Goal: Task Accomplishment & Management: Use online tool/utility

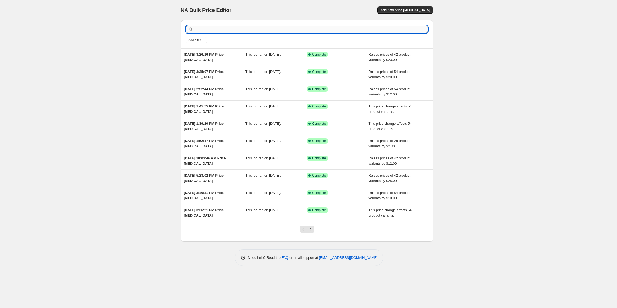
click at [287, 31] on input "text" at bounding box center [310, 29] width 233 height 7
paste input "Bye~Bye~KNOTS HD Lace 13x6 Fitted Cap Ear Tap Highlight Color Wig - Body Wave W…"
type input "Bye~Bye~KNOTS HD Lace 13x6 Fitted Cap Ear Tap Highlight Color Wig - Body Wave W…"
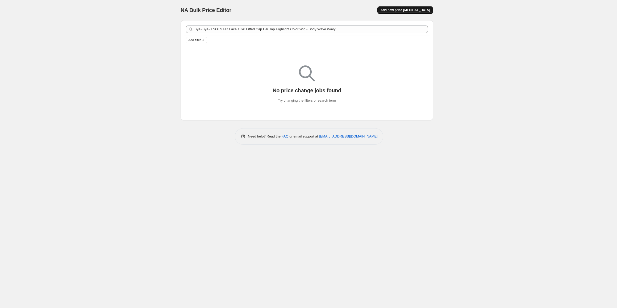
click at [407, 10] on span "Add new price [MEDICAL_DATA]" at bounding box center [404, 10] width 49 height 4
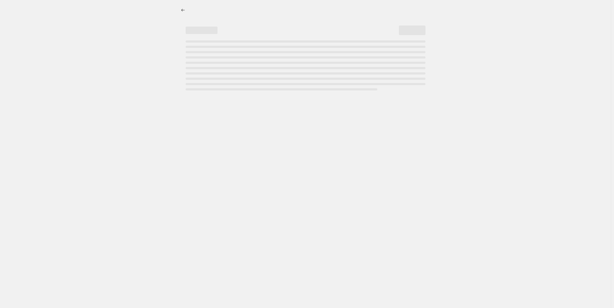
select select "percentage"
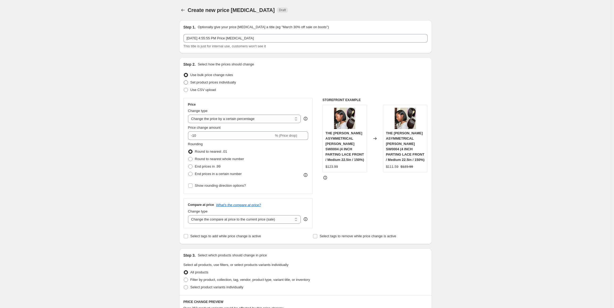
click at [225, 85] on label "Set product prices individually" at bounding box center [209, 82] width 53 height 7
click at [184, 81] on input "Set product prices individually" at bounding box center [184, 80] width 0 height 0
radio input "true"
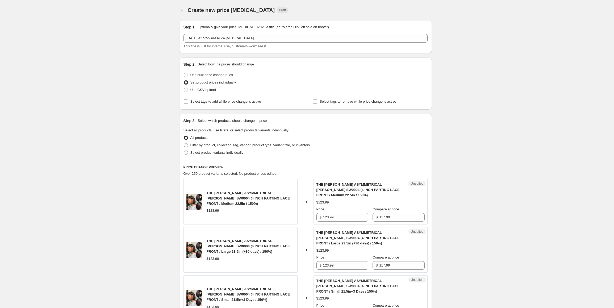
click at [225, 145] on span "Filter by product, collection, tag, vendor, product type, variant title, or inv…" at bounding box center [250, 145] width 120 height 4
click at [184, 143] on input "Filter by product, collection, tag, vendor, product type, variant title, or inv…" at bounding box center [184, 143] width 0 height 0
radio input "true"
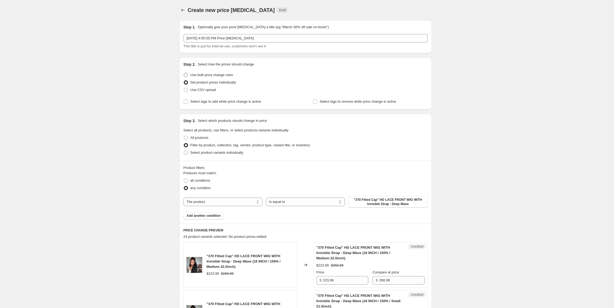
click at [212, 75] on span "Use bulk price change rules" at bounding box center [211, 75] width 43 height 4
click at [184, 73] on input "Use bulk price change rules" at bounding box center [184, 73] width 0 height 0
radio input "true"
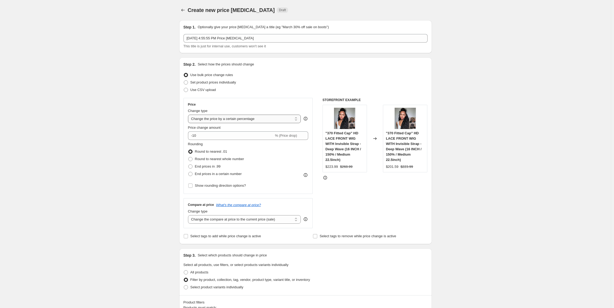
click at [240, 118] on select "Change the price to a certain amount Change the price by a certain amount Chang…" at bounding box center [244, 119] width 113 height 9
select select "by"
click at [189, 115] on select "Change the price to a certain amount Change the price by a certain amount Chang…" at bounding box center [244, 119] width 113 height 9
drag, startPoint x: 214, startPoint y: 137, endPoint x: 187, endPoint y: 135, distance: 27.5
click at [187, 135] on div "Price Change type Change the price to a certain amount Change the price by a ce…" at bounding box center [247, 146] width 129 height 96
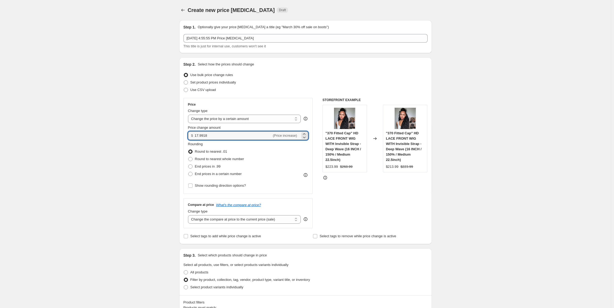
drag, startPoint x: 213, startPoint y: 136, endPoint x: 182, endPoint y: 138, distance: 30.7
click at [182, 138] on div "Step 2. Select how the prices should change Use bulk price change rules Set pro…" at bounding box center [305, 150] width 252 height 187
type input "18.00"
click at [204, 168] on span "End prices in .99" at bounding box center [208, 166] width 26 height 4
click at [188, 165] on input "End prices in .99" at bounding box center [188, 164] width 0 height 0
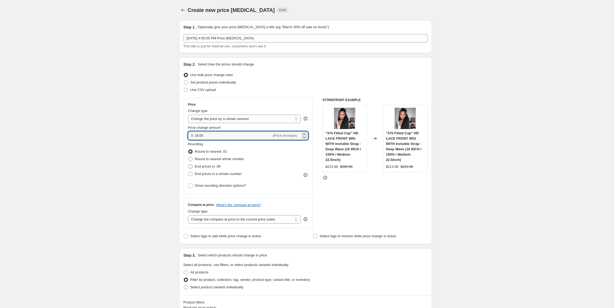
radio input "true"
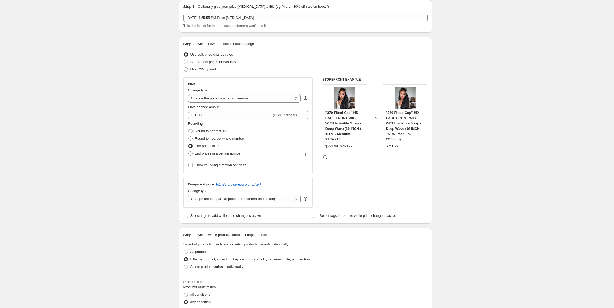
scroll to position [27, 0]
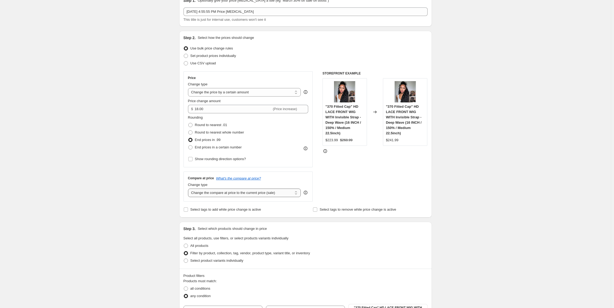
click at [219, 191] on select "Change the compare at price to the current price (sale) Change the compare at p…" at bounding box center [244, 192] width 113 height 9
select select "by"
click at [189, 188] on select "Change the compare at price to the current price (sale) Change the compare at p…" at bounding box center [244, 192] width 113 height 9
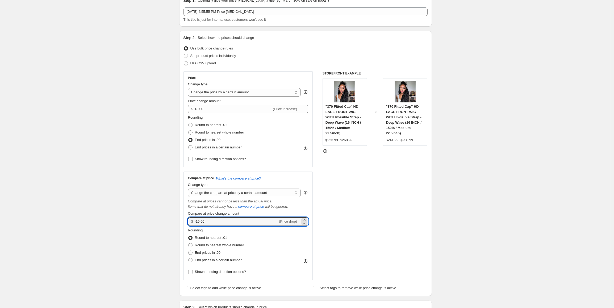
drag, startPoint x: 218, startPoint y: 225, endPoint x: 191, endPoint y: 224, distance: 27.7
click at [191, 224] on div "$ -10.00 (Price drop)" at bounding box center [248, 221] width 120 height 9
type input "50.00"
click at [207, 251] on span "End prices in .99" at bounding box center [208, 252] width 26 height 4
click at [188, 251] on input "End prices in .99" at bounding box center [188, 250] width 0 height 0
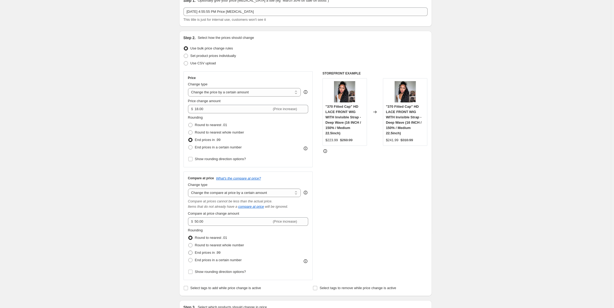
radio input "true"
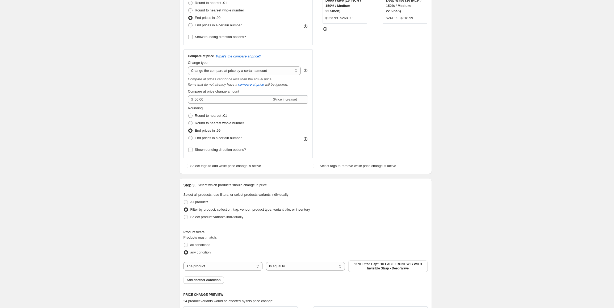
scroll to position [186, 0]
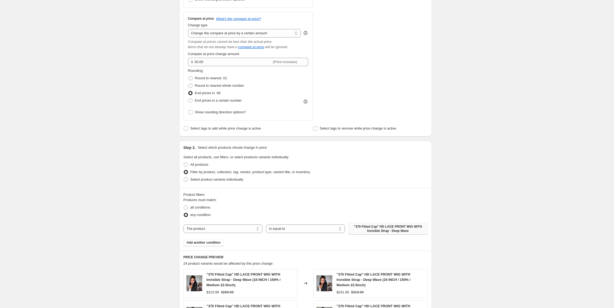
click at [379, 225] on span ""370 Fitted Cap" HD LACE FRONT WIG WITH Invisible Strap - Deep Wave" at bounding box center [387, 228] width 73 height 9
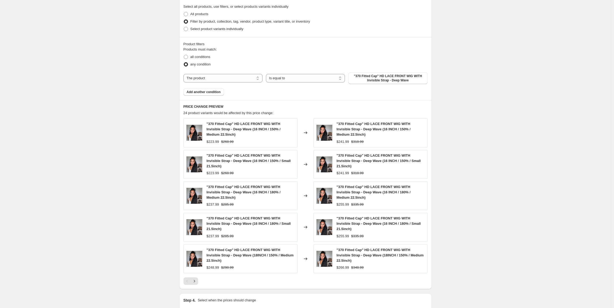
scroll to position [345, 0]
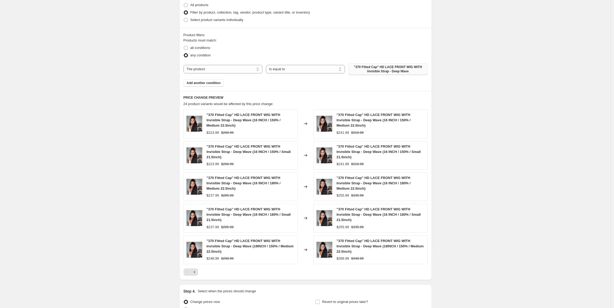
click at [372, 68] on span ""370 Fitted Cap" HD LACE FRONT WIG WITH Invisible Strap - Deep Wave" at bounding box center [387, 69] width 73 height 9
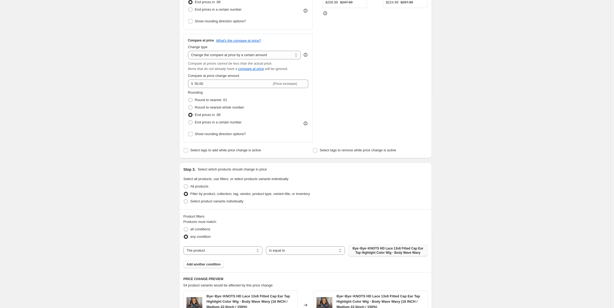
scroll to position [159, 0]
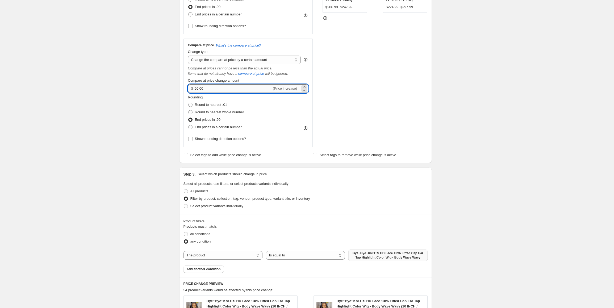
drag, startPoint x: 215, startPoint y: 88, endPoint x: 197, endPoint y: 88, distance: 18.1
click at [197, 88] on input "50.00" at bounding box center [233, 88] width 77 height 9
click at [146, 142] on div "Create new price change job. This page is ready Create new price change job Dra…" at bounding box center [305, 195] width 610 height 708
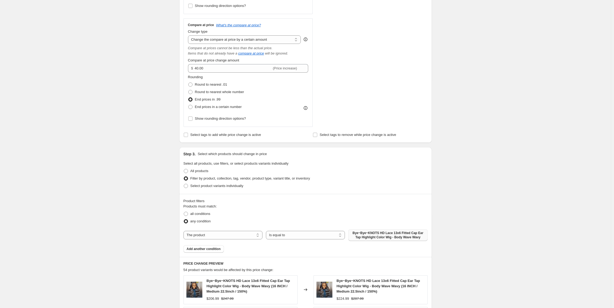
scroll to position [134, 0]
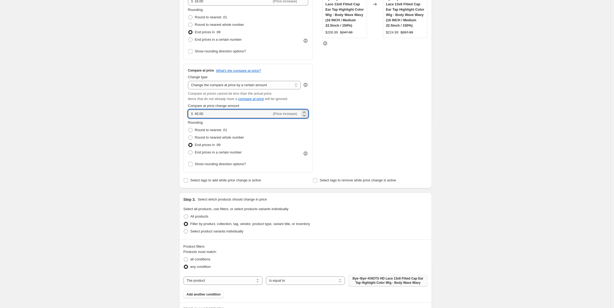
drag, startPoint x: 203, startPoint y: 114, endPoint x: 193, endPoint y: 114, distance: 9.6
click at [193, 114] on div "$ 40.00 (Price increase)" at bounding box center [248, 113] width 120 height 9
type input "45.00"
click at [125, 186] on div "Create new price change job. This page is ready Create new price change job Dra…" at bounding box center [305, 220] width 610 height 708
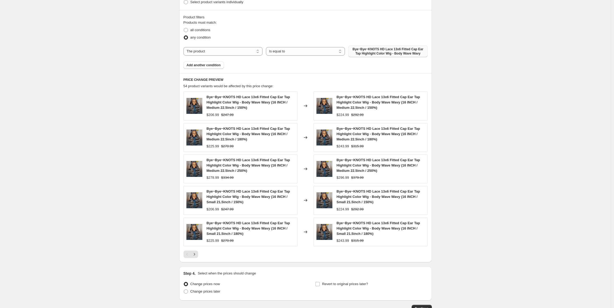
scroll to position [400, 0]
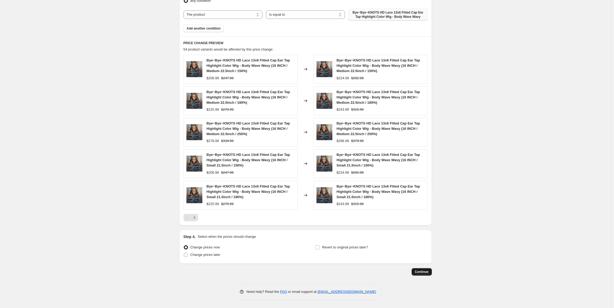
click at [427, 273] on span "Continue" at bounding box center [422, 271] width 14 height 4
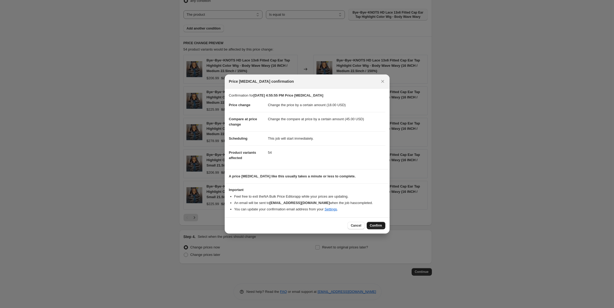
click at [375, 227] on span "Confirm" at bounding box center [376, 225] width 12 height 4
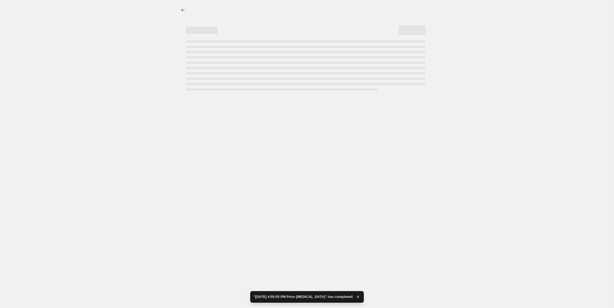
select select "by"
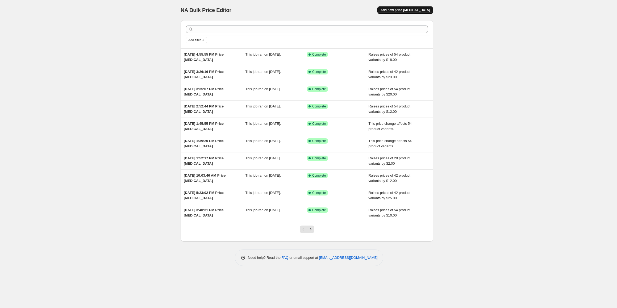
click at [395, 10] on span "Add new price [MEDICAL_DATA]" at bounding box center [404, 10] width 49 height 4
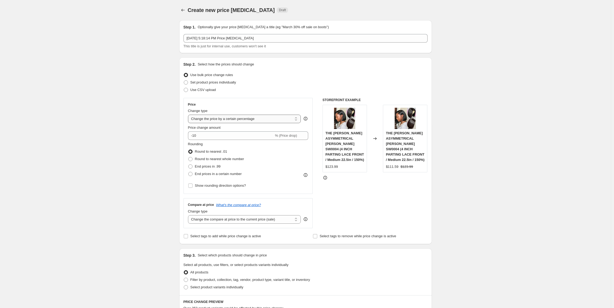
drag, startPoint x: 219, startPoint y: 118, endPoint x: 219, endPoint y: 121, distance: 3.2
click at [219, 118] on select "Change the price to a certain amount Change the price by a certain amount Chang…" at bounding box center [244, 119] width 113 height 9
select select "no_change"
click at [189, 115] on select "Change the price to a certain amount Change the price by a certain amount Chang…" at bounding box center [244, 119] width 113 height 9
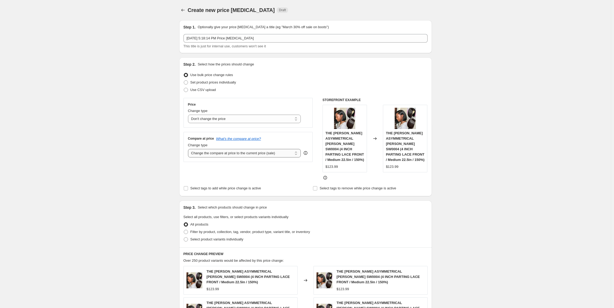
click at [220, 153] on select "Change the compare at price to the current price (sale) Change the compare at p…" at bounding box center [244, 153] width 113 height 9
select select "pp"
click at [189, 149] on select "Change the compare at price to the current price (sale) Change the compare at p…" at bounding box center [244, 153] width 113 height 9
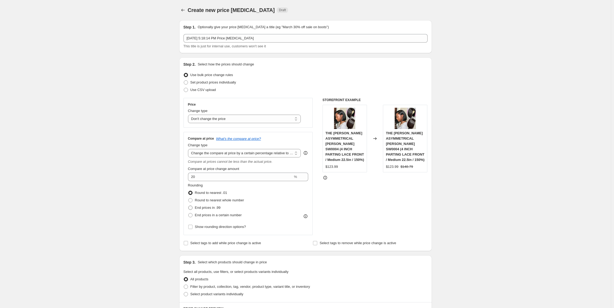
click at [220, 209] on span "End prices in .99" at bounding box center [208, 207] width 26 height 4
click at [188, 206] on input "End prices in .99" at bounding box center [188, 205] width 0 height 0
radio input "true"
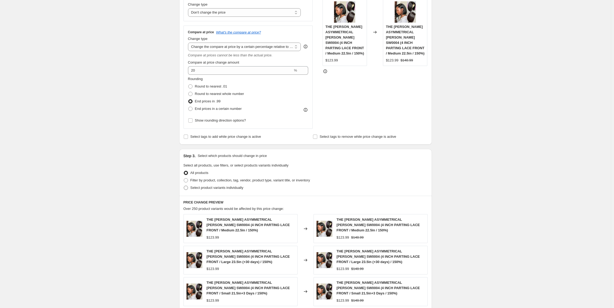
scroll to position [186, 0]
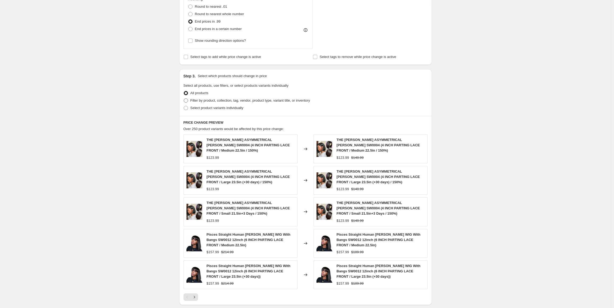
click at [198, 100] on span "Filter by product, collection, tag, vendor, product type, variant title, or inv…" at bounding box center [250, 100] width 120 height 4
click at [184, 99] on input "Filter by product, collection, tag, vendor, product type, variant title, or inv…" at bounding box center [184, 98] width 0 height 0
radio input "true"
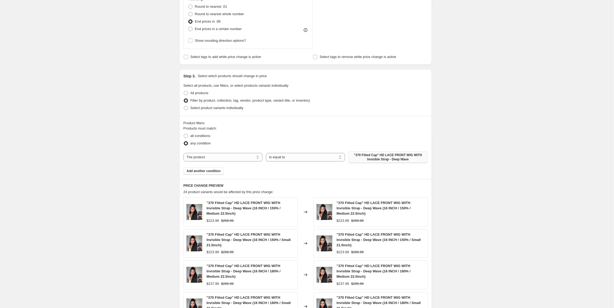
click at [377, 157] on span ""370 Fitted Cap" HD LACE FRONT WIG WITH Invisible Strap - Deep Wave" at bounding box center [387, 157] width 73 height 9
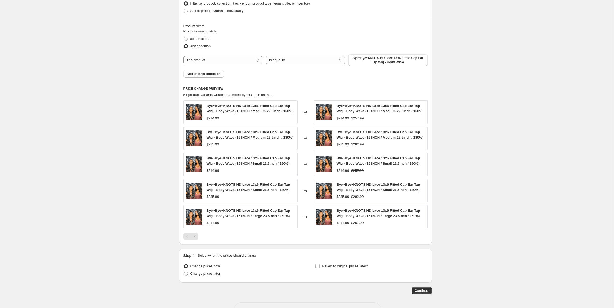
scroll to position [313, 0]
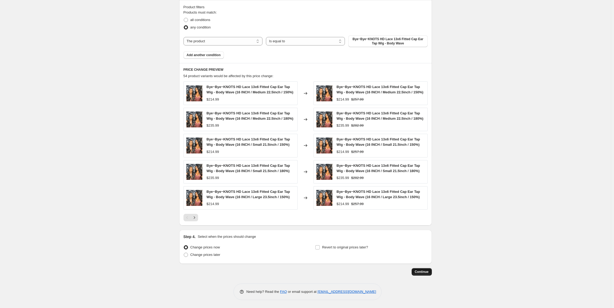
click at [425, 273] on span "Continue" at bounding box center [422, 271] width 14 height 4
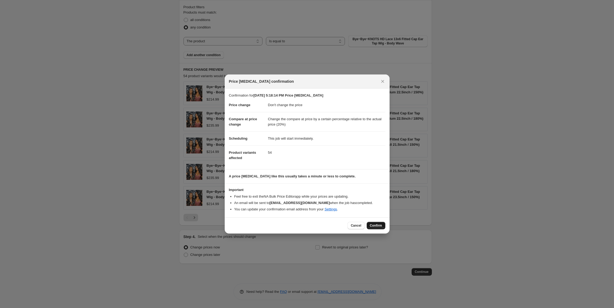
click at [376, 225] on span "Confirm" at bounding box center [376, 225] width 12 height 4
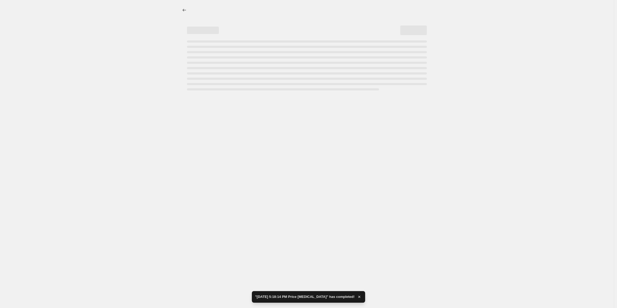
select select "no_change"
select select "pp"
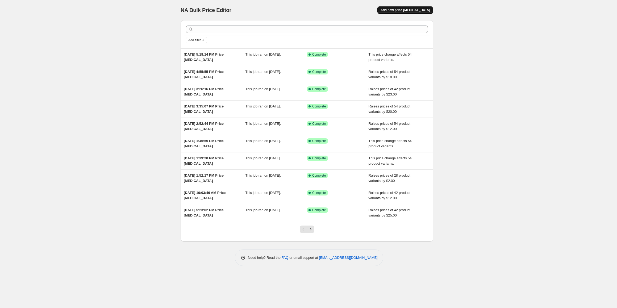
click at [396, 9] on span "Add new price [MEDICAL_DATA]" at bounding box center [404, 10] width 49 height 4
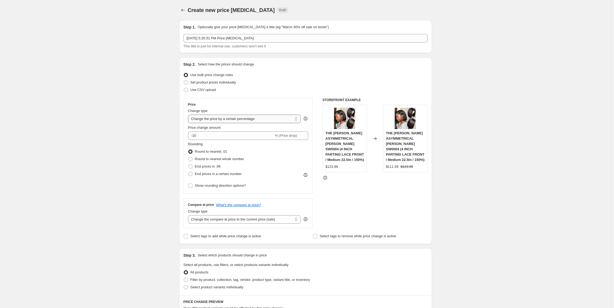
click at [225, 117] on select "Change the price to a certain amount Change the price by a certain amount Chang…" at bounding box center [244, 119] width 113 height 9
select select "no_change"
click at [189, 115] on select "Change the price to a certain amount Change the price by a certain amount Chang…" at bounding box center [244, 119] width 113 height 9
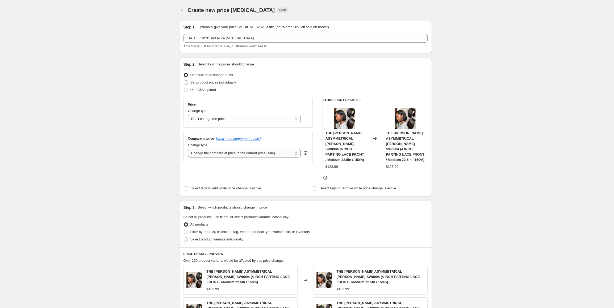
click at [227, 153] on select "Change the compare at price to the current price (sale) Change the compare at p…" at bounding box center [244, 153] width 113 height 9
select select "pp"
click at [189, 149] on select "Change the compare at price to the current price (sale) Change the compare at p…" at bounding box center [244, 153] width 113 height 9
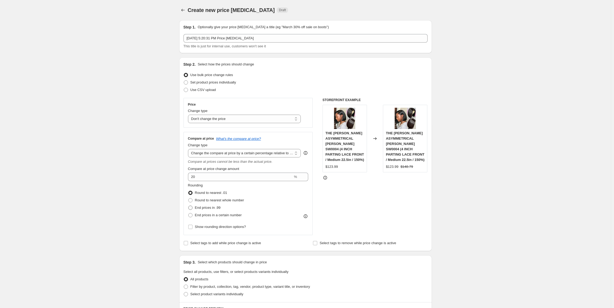
click at [211, 208] on span "End prices in .99" at bounding box center [208, 207] width 26 height 4
click at [188, 206] on input "End prices in .99" at bounding box center [188, 205] width 0 height 0
radio input "true"
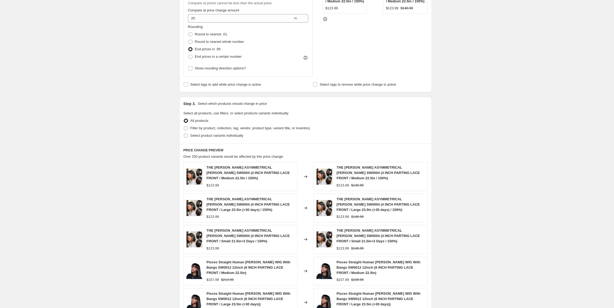
scroll to position [159, 0]
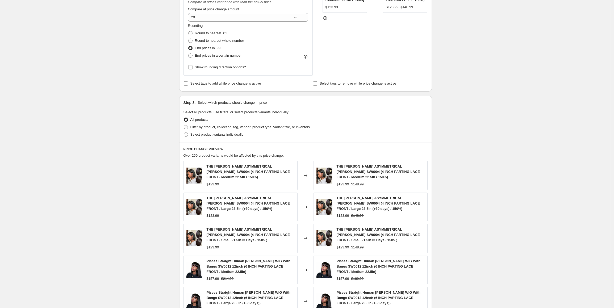
click at [237, 128] on span "Filter by product, collection, tag, vendor, product type, variant title, or inv…" at bounding box center [250, 127] width 120 height 4
click at [184, 125] on input "Filter by product, collection, tag, vendor, product type, variant title, or inv…" at bounding box center [184, 125] width 0 height 0
radio input "true"
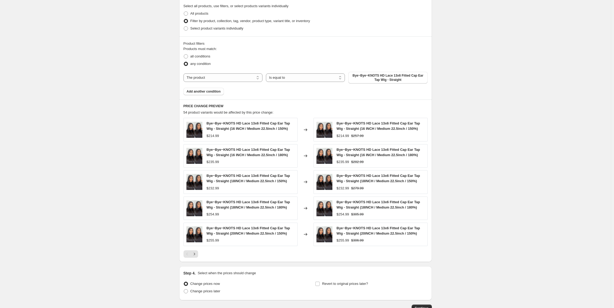
scroll to position [266, 0]
click at [421, 305] on button "Continue" at bounding box center [421, 307] width 20 height 7
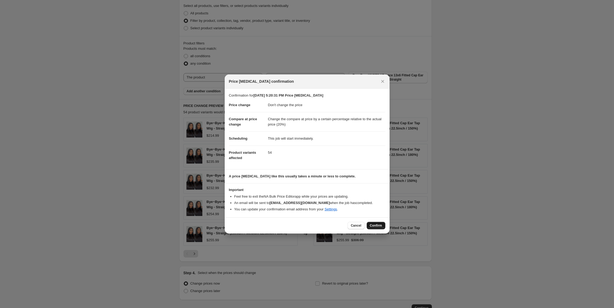
click at [378, 226] on span "Confirm" at bounding box center [376, 225] width 12 height 4
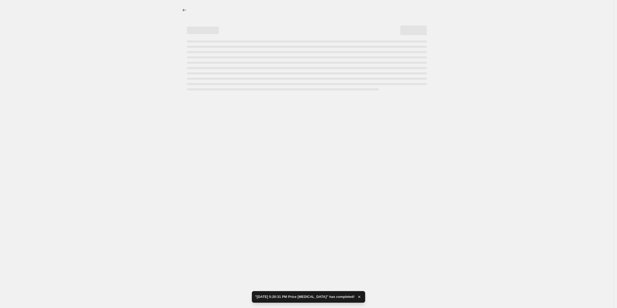
select select "no_change"
select select "pp"
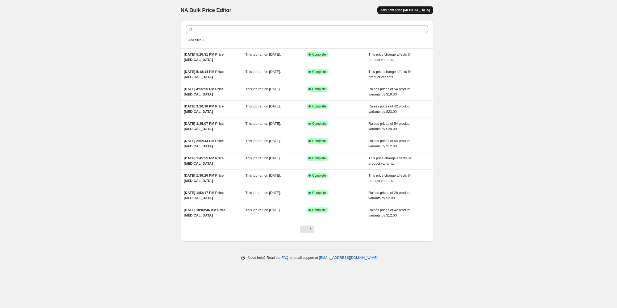
click at [413, 11] on span "Add new price [MEDICAL_DATA]" at bounding box center [404, 10] width 49 height 4
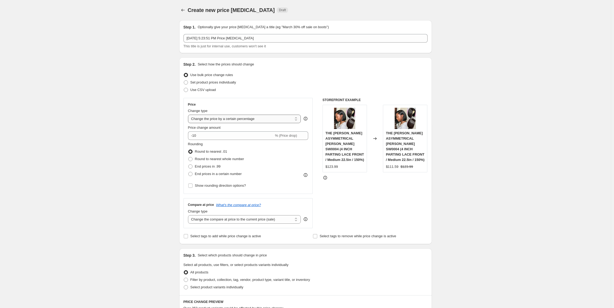
click at [226, 120] on select "Change the price to a certain amount Change the price by a certain amount Chang…" at bounding box center [244, 119] width 113 height 9
click at [189, 115] on select "Change the price to a certain amount Change the price by a certain amount Chang…" at bounding box center [244, 119] width 113 height 9
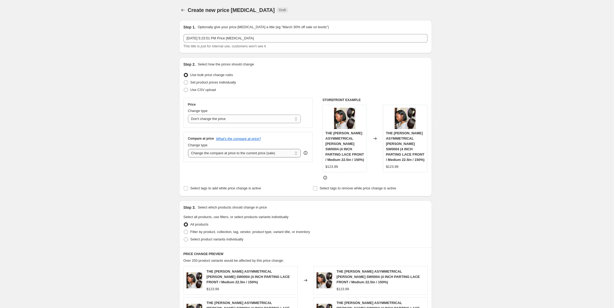
click at [228, 154] on select "Change the compare at price to the current price (sale) Change the compare at p…" at bounding box center [244, 153] width 113 height 9
click at [230, 116] on select "Change the price to a certain amount Change the price by a certain amount Chang…" at bounding box center [244, 119] width 113 height 9
select select "by"
click at [189, 115] on select "Change the price to a certain amount Change the price by a certain amount Chang…" at bounding box center [244, 119] width 113 height 9
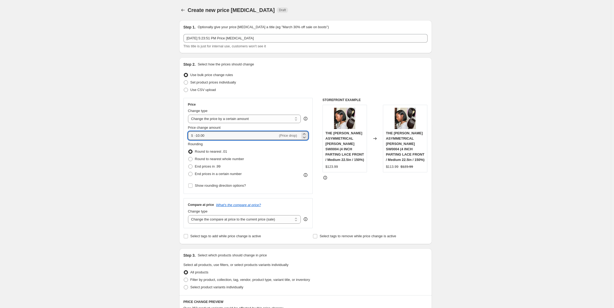
drag, startPoint x: 184, startPoint y: 136, endPoint x: 182, endPoint y: 137, distance: 2.8
click at [182, 137] on div "Step 2. Select how the prices should change Use bulk price change rules Set pro…" at bounding box center [305, 150] width 252 height 187
type input "20.00"
click at [208, 164] on span "End prices in .99" at bounding box center [208, 166] width 26 height 4
click at [188, 164] on input "End prices in .99" at bounding box center [188, 164] width 0 height 0
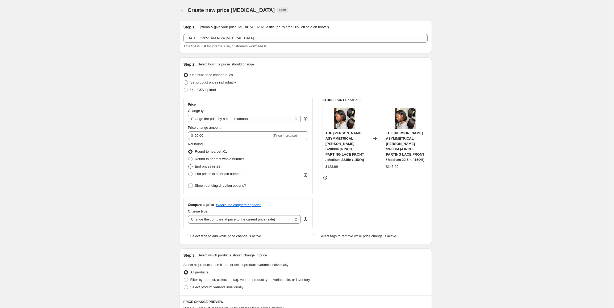
radio input "true"
click at [224, 221] on select "Change the compare at price to the current price (sale) Change the compare at p…" at bounding box center [244, 219] width 113 height 9
select select "by"
click at [189, 215] on select "Change the compare at price to the current price (sale) Change the compare at p…" at bounding box center [244, 219] width 113 height 9
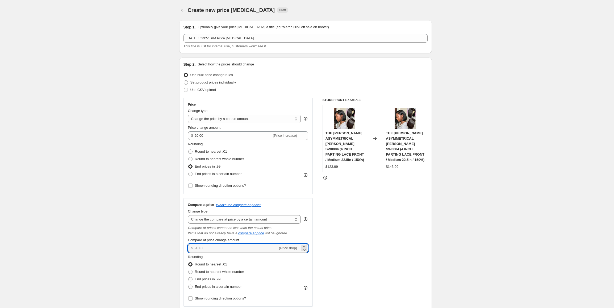
drag, startPoint x: 191, startPoint y: 247, endPoint x: 181, endPoint y: 247, distance: 10.4
click at [181, 247] on div "Step 2. Select how the prices should change Use bulk price change rules Set pro…" at bounding box center [305, 189] width 252 height 265
type input "42.00"
click at [200, 280] on span "End prices in .99" at bounding box center [208, 279] width 26 height 4
click at [188, 277] on input "End prices in .99" at bounding box center [188, 277] width 0 height 0
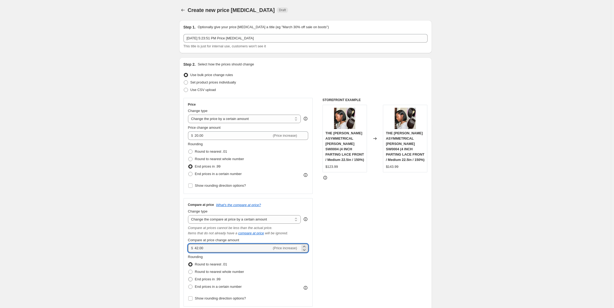
radio input "true"
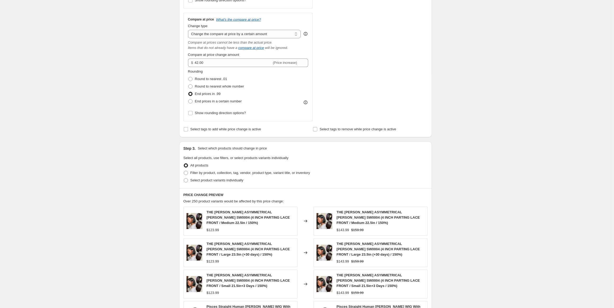
scroll to position [186, 0]
click at [270, 172] on span "Filter by product, collection, tag, vendor, product type, variant title, or inv…" at bounding box center [250, 172] width 120 height 4
click at [184, 170] on input "Filter by product, collection, tag, vendor, product type, variant title, or inv…" at bounding box center [184, 170] width 0 height 0
radio input "true"
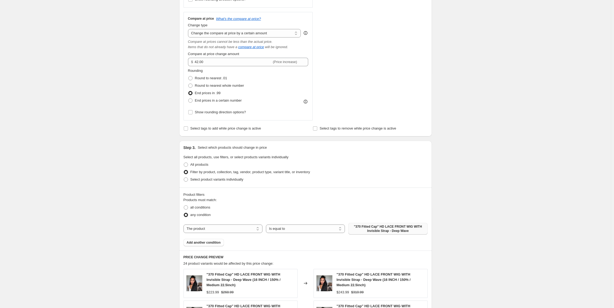
click at [374, 230] on span ""370 Fitted Cap" HD LACE FRONT WIG WITH Invisible Strap - Deep Wave" at bounding box center [387, 228] width 73 height 9
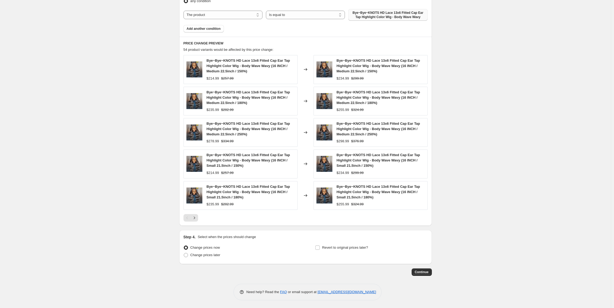
scroll to position [400, 0]
click at [422, 273] on span "Continue" at bounding box center [422, 271] width 14 height 4
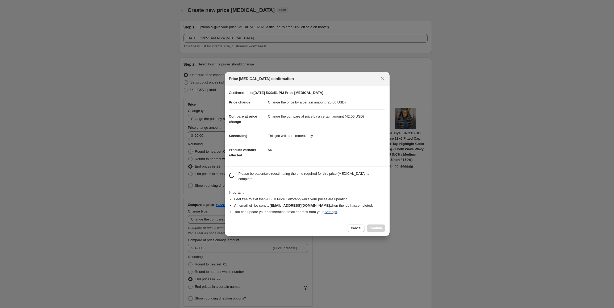
scroll to position [0, 0]
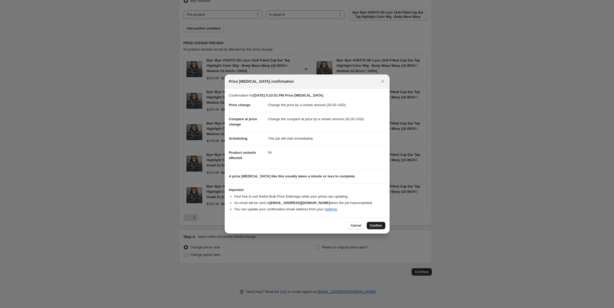
click at [372, 225] on span "Confirm" at bounding box center [376, 225] width 12 height 4
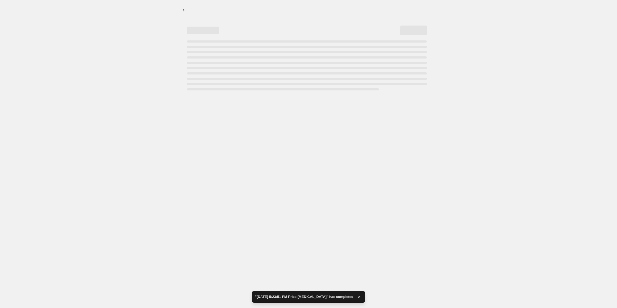
select select "by"
